Goal: Find specific page/section: Find specific page/section

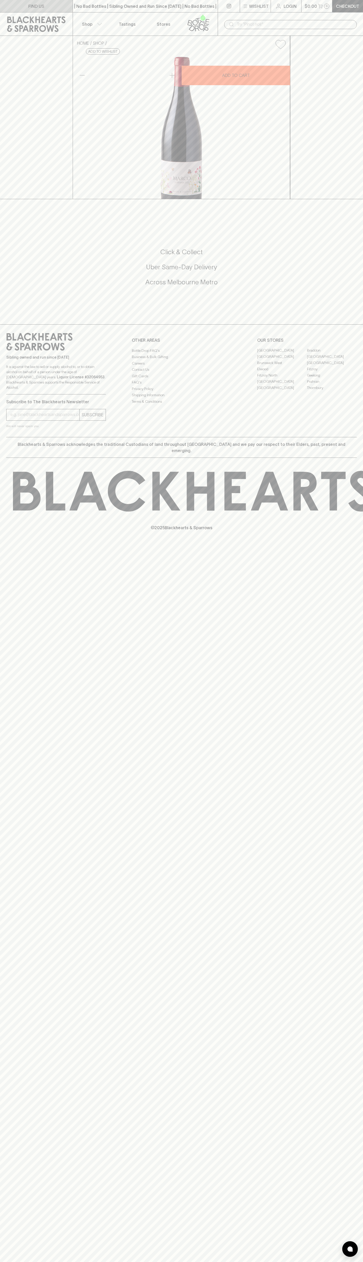
click at [53, 3] on link "FIND US" at bounding box center [36, 6] width 73 height 12
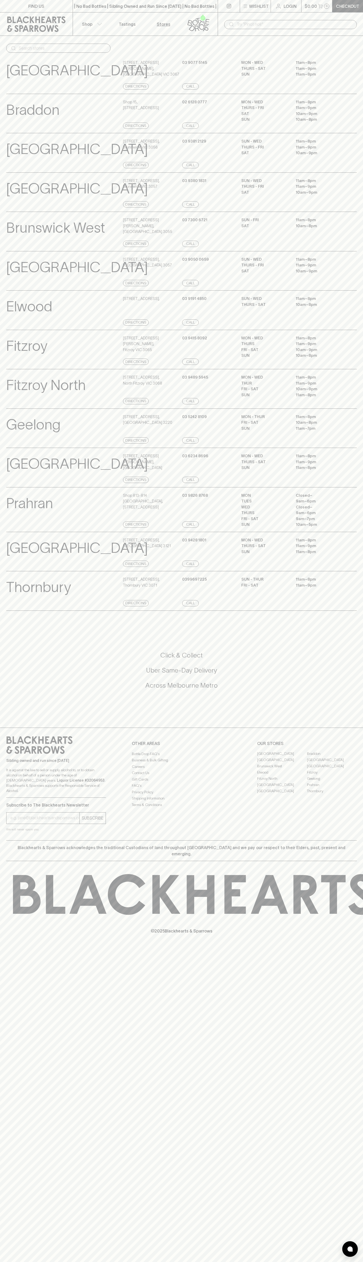
click at [348, 71] on div "MON - WED 11am – 8pm THURS - SAT 11am – 9pm SUN 11am – 8pm" at bounding box center [299, 75] width 116 height 30
click at [31, 1261] on html "FIND US | No Bad Bottles | Sibling Owned and Run Since [DATE] | No Bad Bottles …" at bounding box center [181, 631] width 363 height 1262
click at [12, 1231] on div "FIND US | No Bad Bottles | Sibling Owned and Run Since [DATE] | No Bad Bottles …" at bounding box center [181, 631] width 363 height 1262
